Goal: Check status: Check status

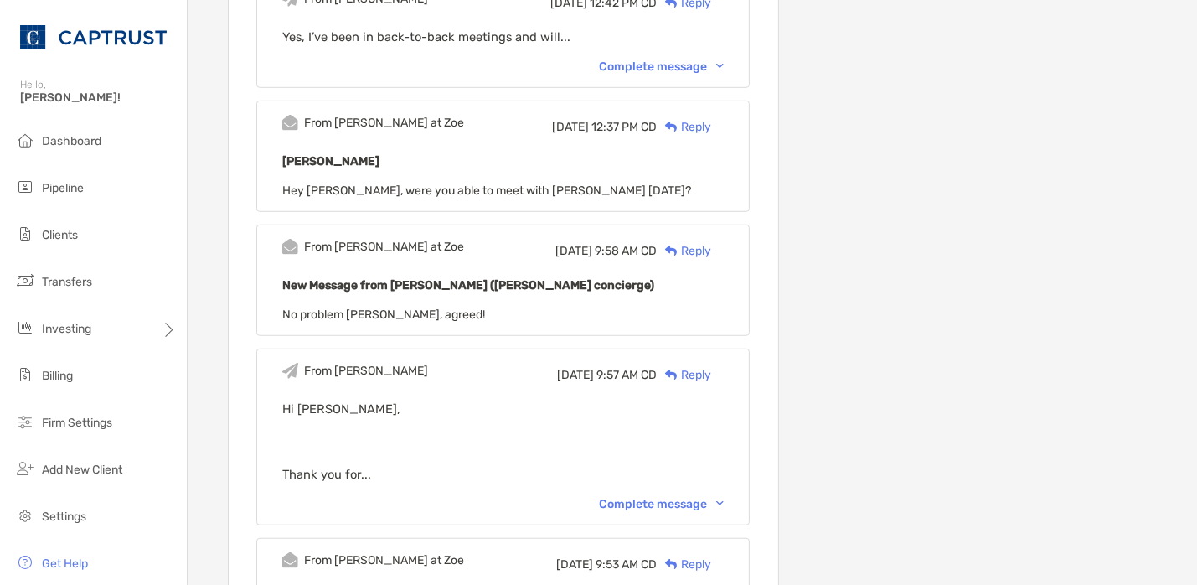
scroll to position [1021, 0]
click at [647, 496] on div "Complete message" at bounding box center [661, 503] width 125 height 14
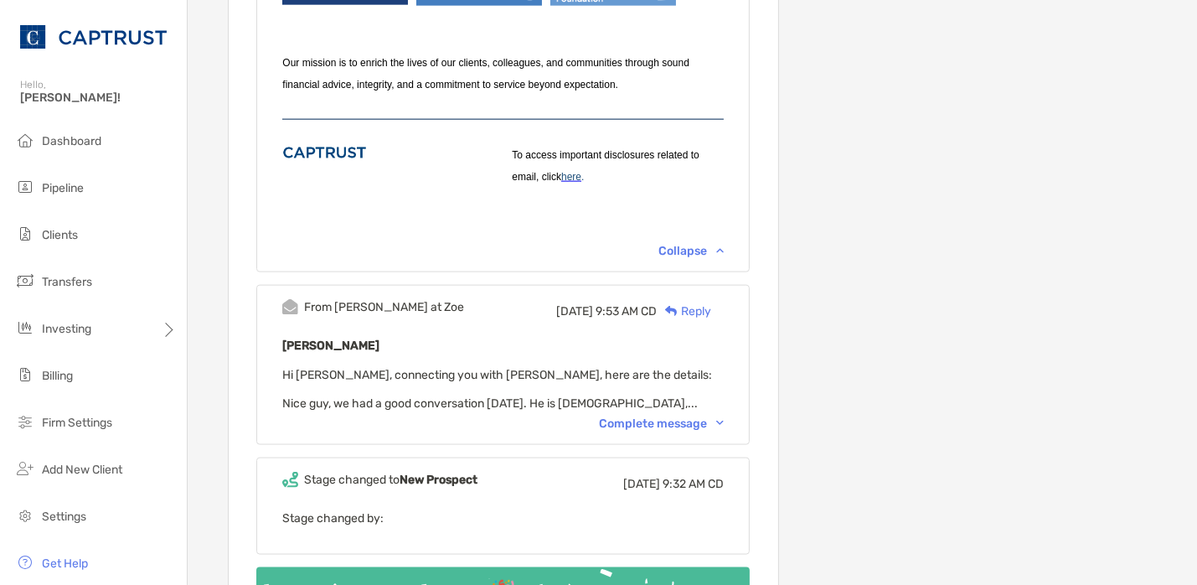
scroll to position [2034, 0]
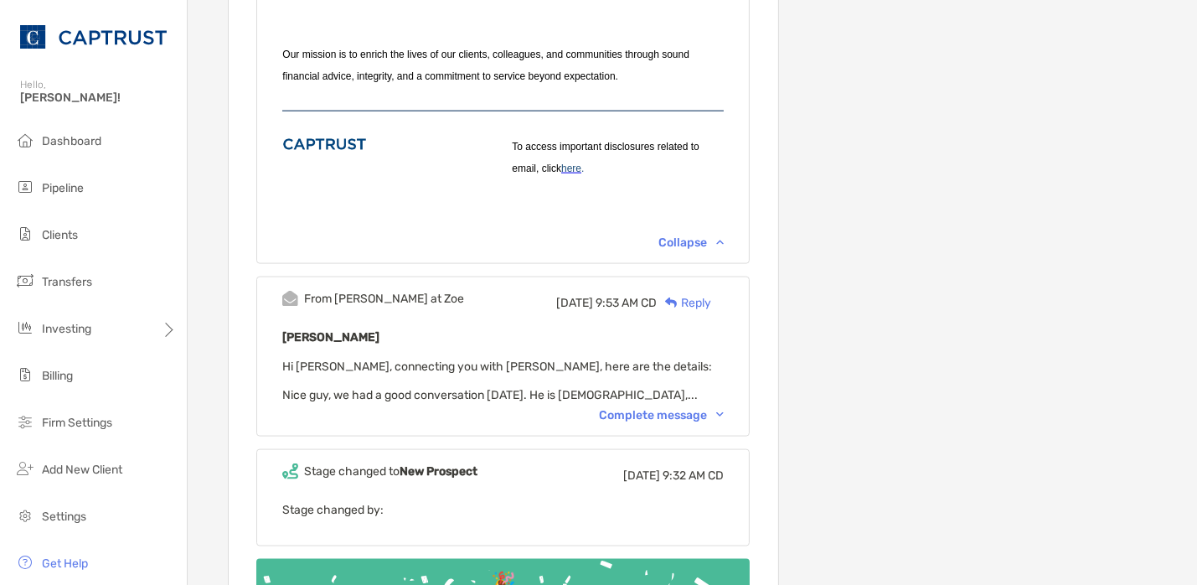
click at [665, 408] on div "Complete message" at bounding box center [661, 415] width 125 height 14
